Goal: Information Seeking & Learning: Learn about a topic

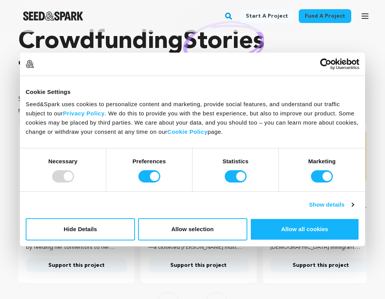
scroll to position [29, 0]
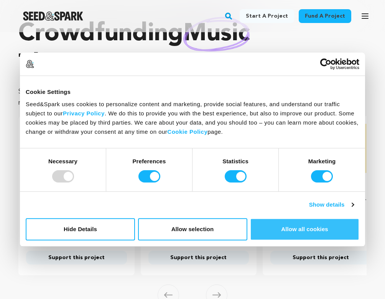
click at [285, 230] on button "Allow all cookies" at bounding box center [304, 229] width 109 height 22
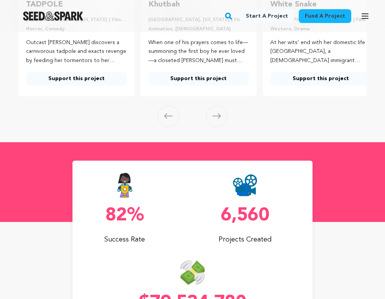
scroll to position [0, 0]
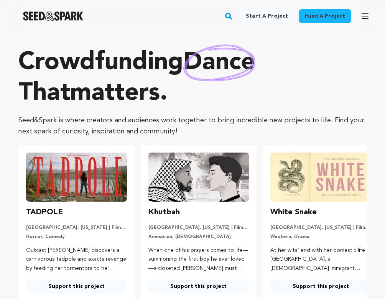
click at [280, 16] on link "Start a project" at bounding box center [267, 16] width 54 height 14
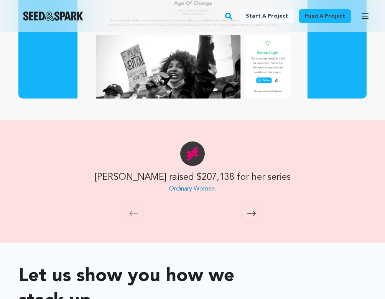
scroll to position [361, 0]
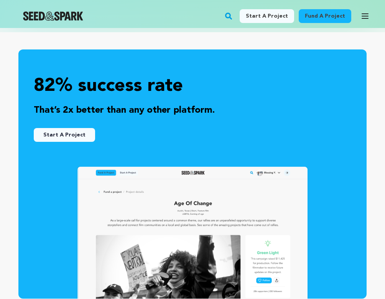
click at [41, 20] on img "Seed&Spark Homepage" at bounding box center [53, 16] width 60 height 9
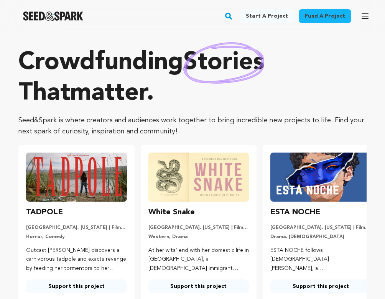
click at [281, 15] on link "Start a project" at bounding box center [267, 16] width 54 height 14
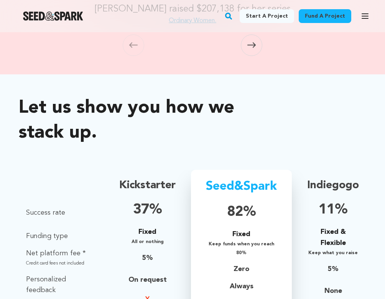
scroll to position [831, 0]
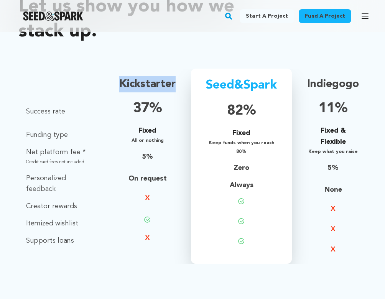
drag, startPoint x: 115, startPoint y: 70, endPoint x: 176, endPoint y: 71, distance: 61.4
click at [176, 71] on div "Kickstarter 37% Fixed All or nothing 5% On request" at bounding box center [148, 166] width 72 height 195
copy p "Kickstarter"
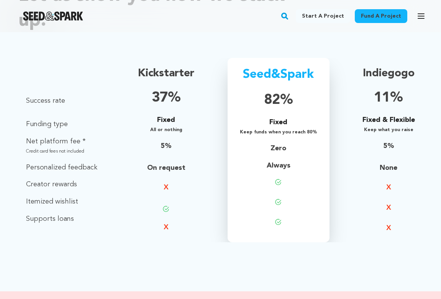
scroll to position [831, 0]
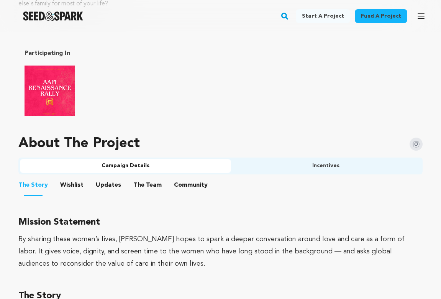
scroll to position [535, 0]
